Goal: Task Accomplishment & Management: Manage account settings

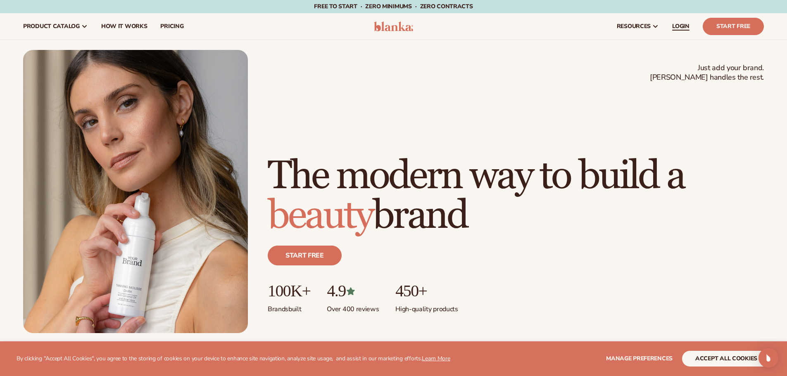
click at [684, 25] on span "LOGIN" at bounding box center [680, 26] width 17 height 7
